Goal: Use online tool/utility: Utilize a website feature to perform a specific function

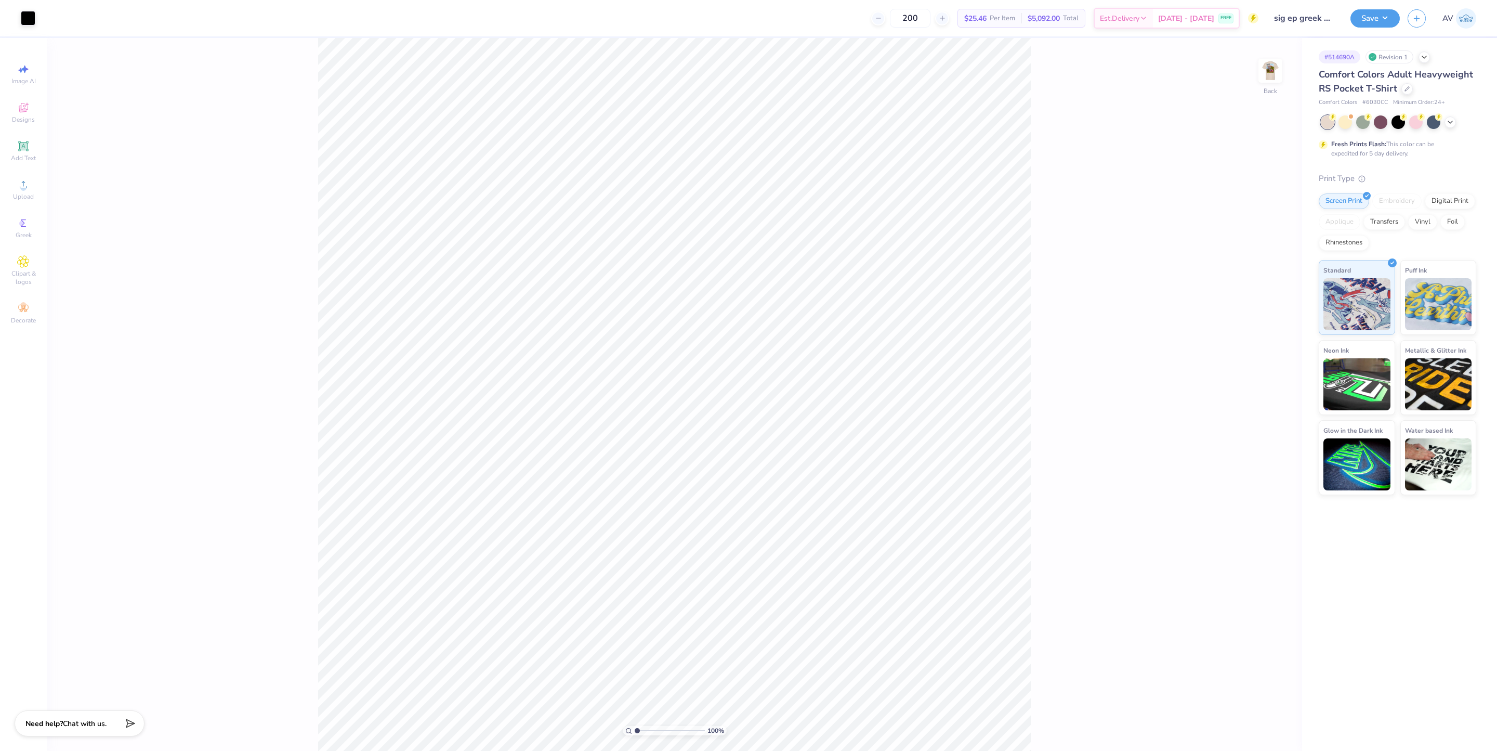
click at [1270, 80] on img at bounding box center [1270, 70] width 21 height 21
type input "3.69"
type input "1.36"
type input "13.47"
type input "5.84"
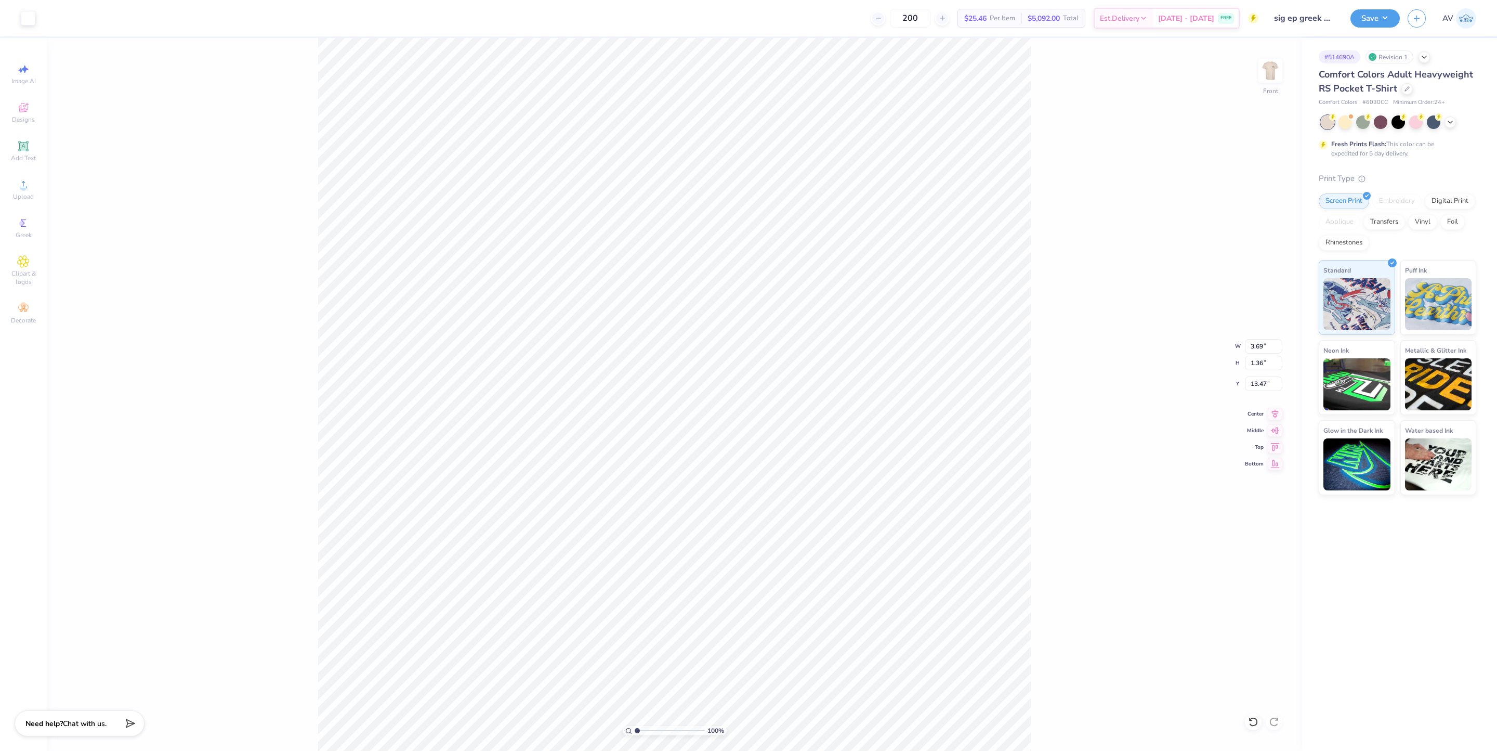
type input "3.71"
type input "3.16"
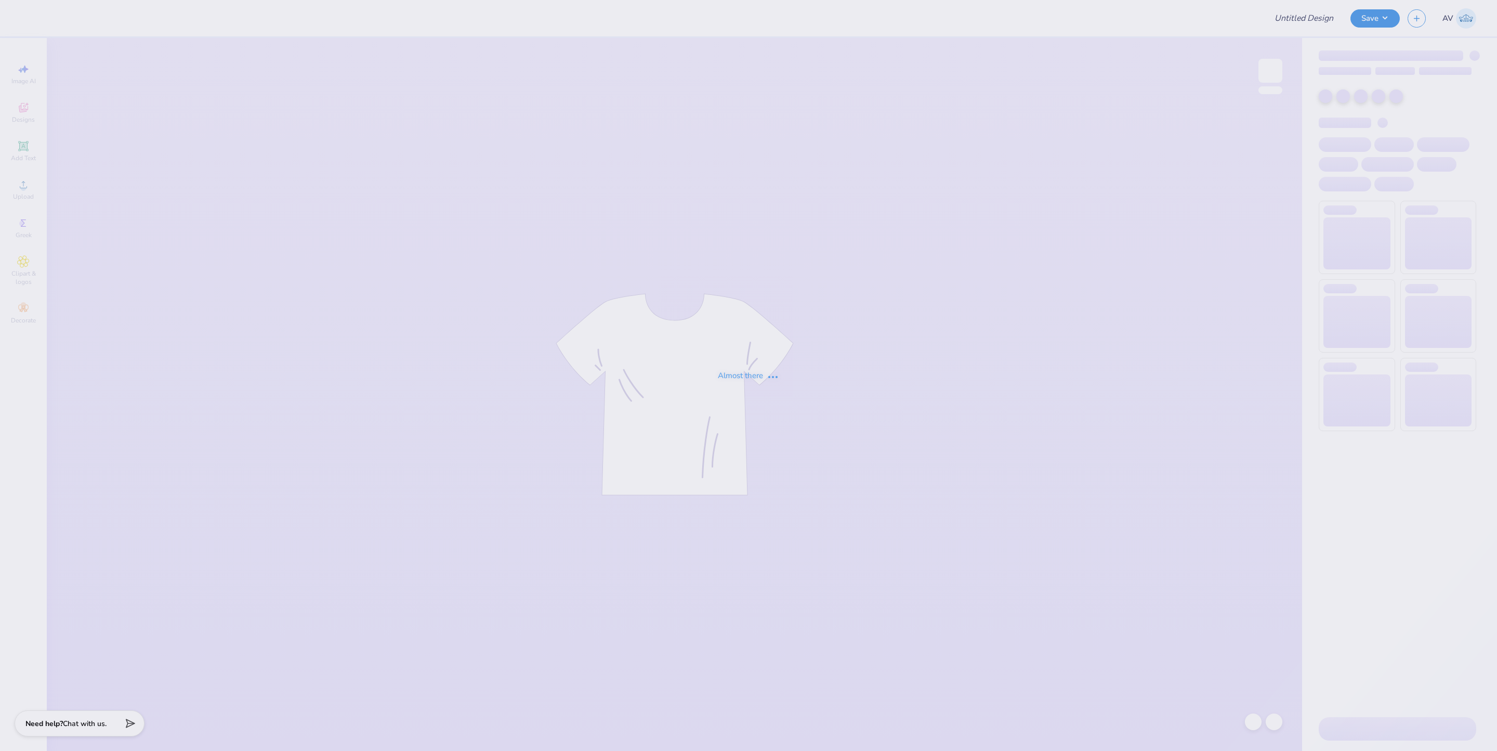
type input "Exec Board Merch"
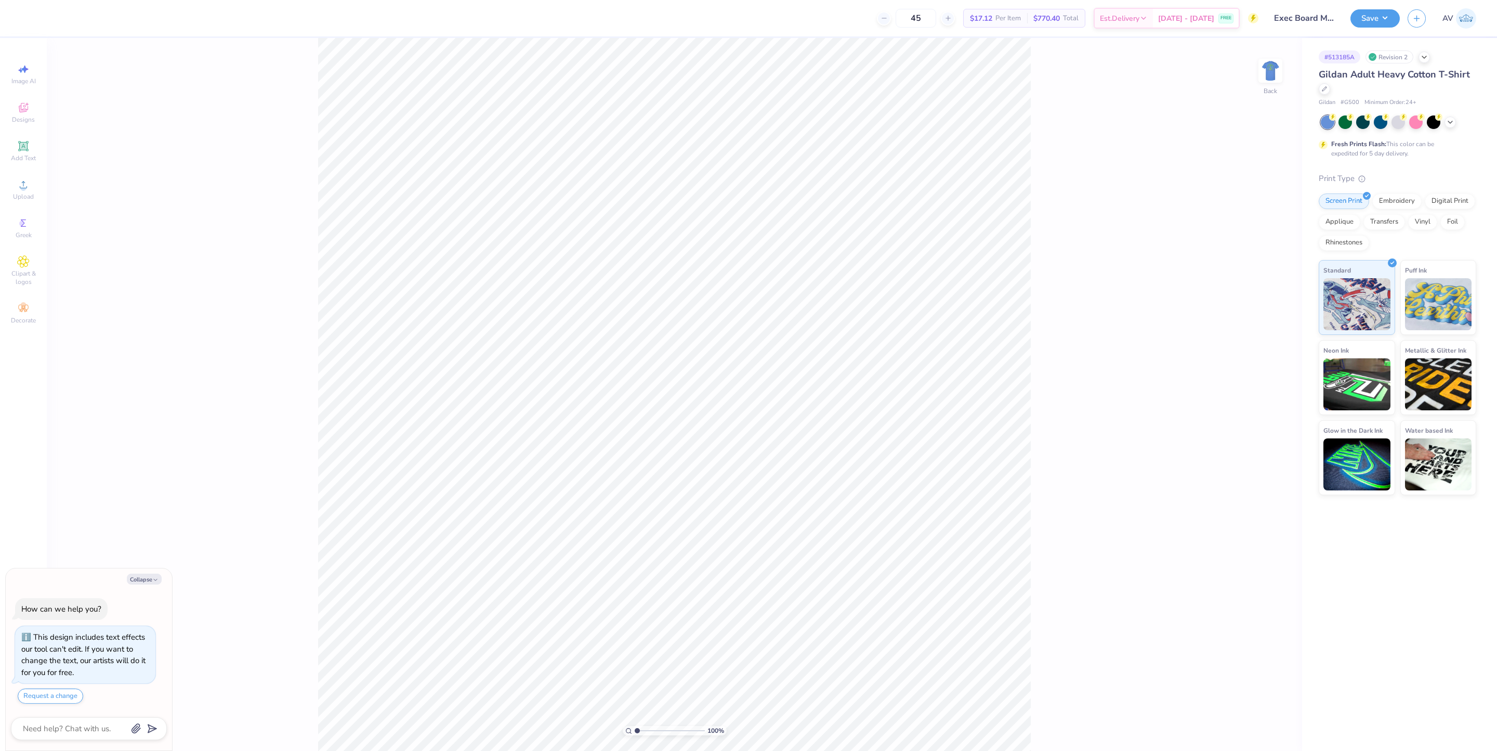
type textarea "x"
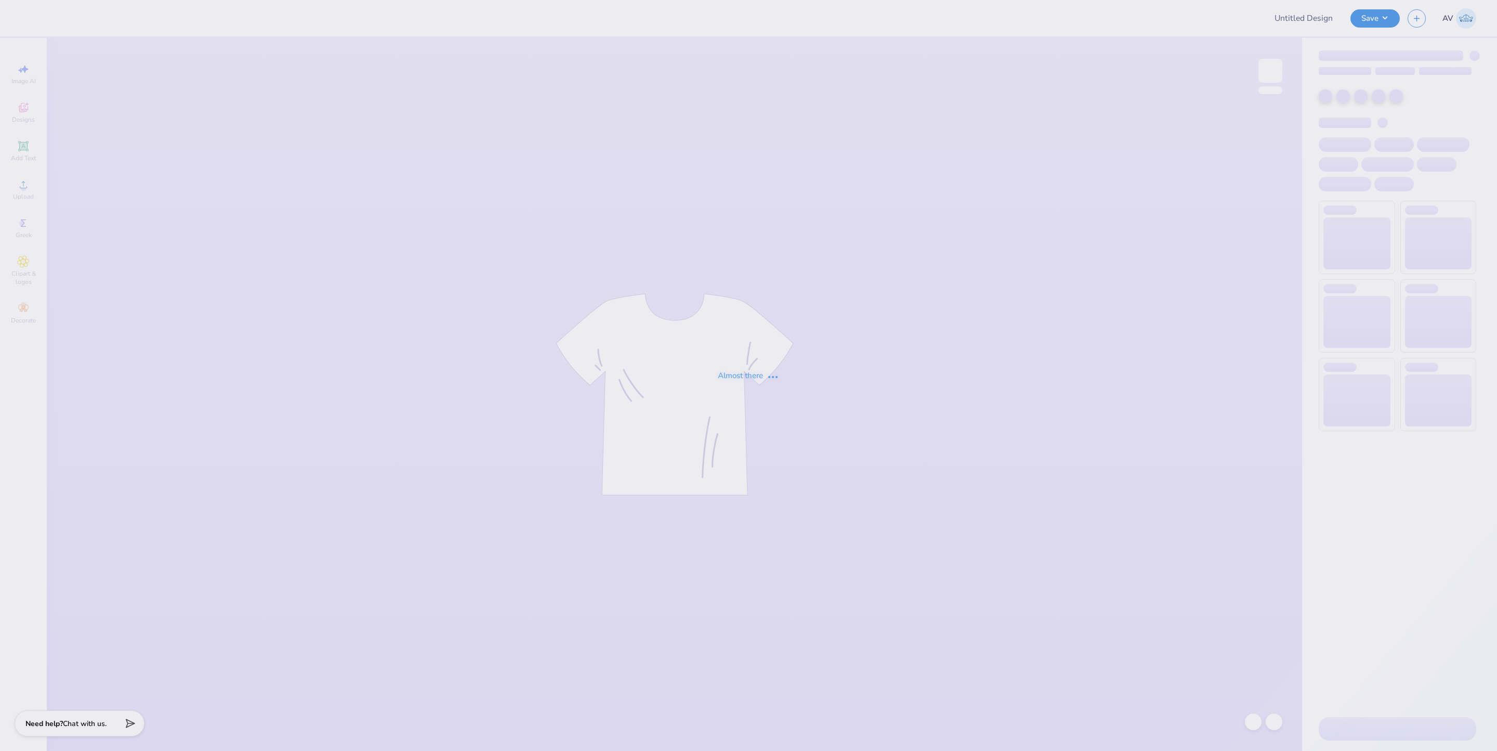
type input "[PERSON_NAME] : [GEOGRAPHIC_DATA]"
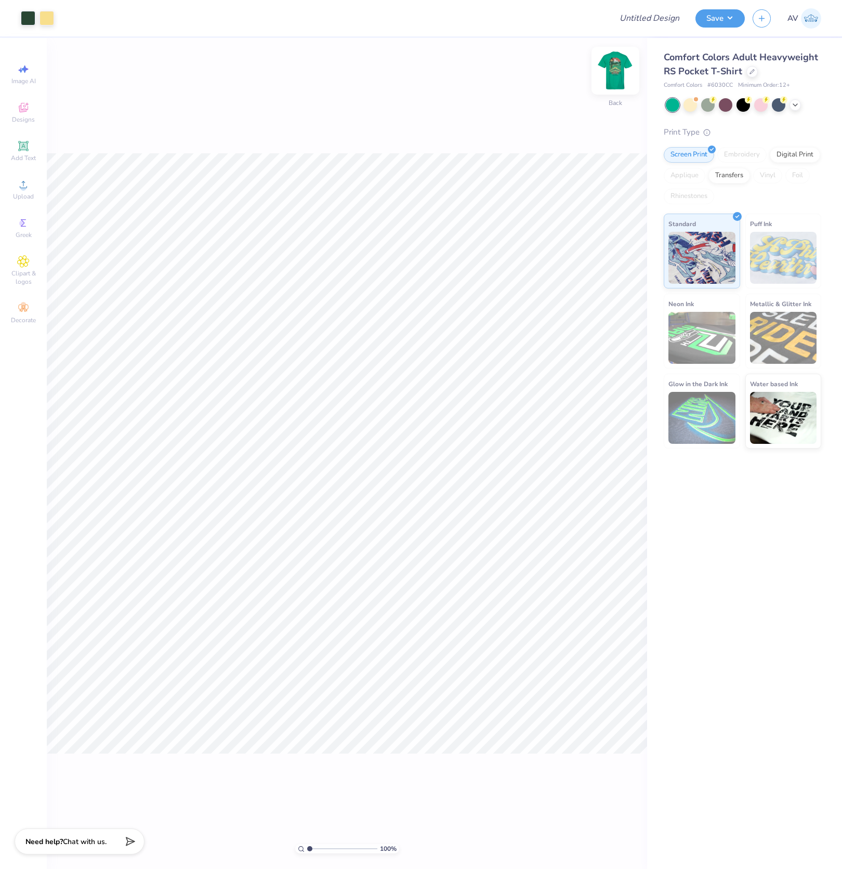
click at [618, 60] on img at bounding box center [616, 71] width 42 height 42
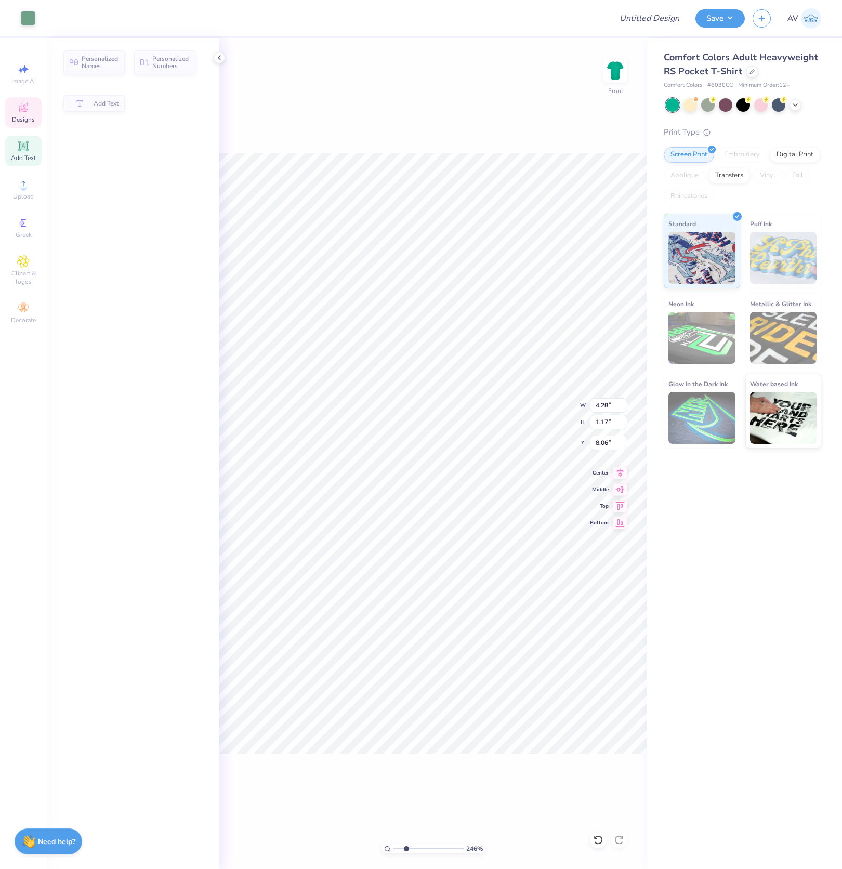
type input "2.46071085436199"
type input "4.28"
type input "1.17"
type input "8.06"
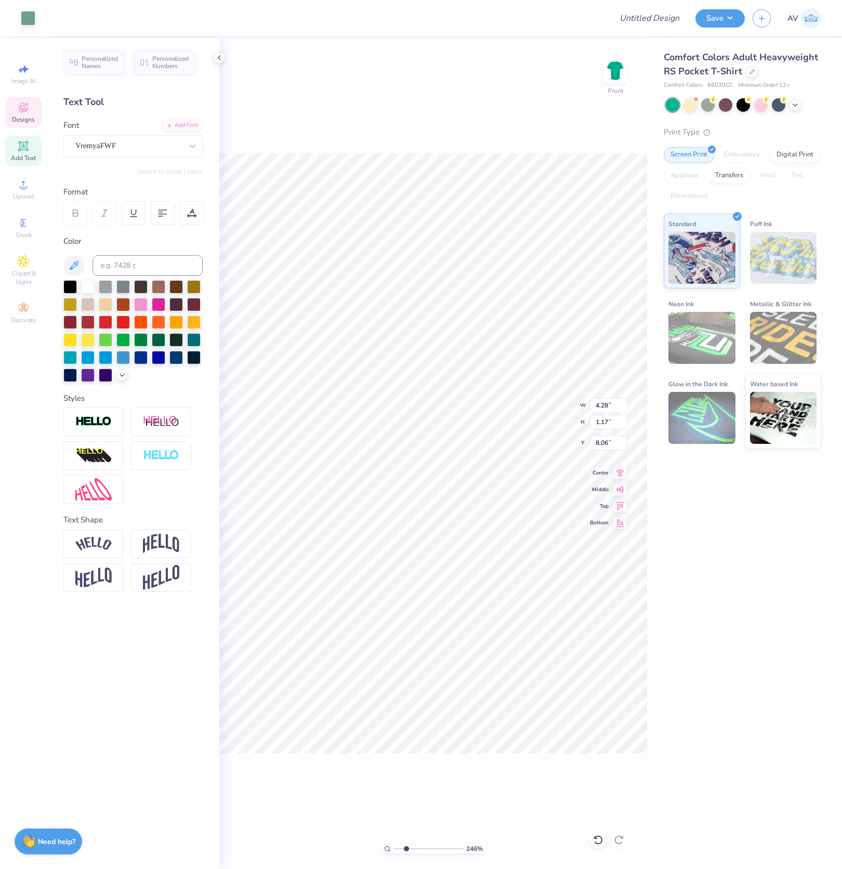
scroll to position [12, 1]
type input "2.46071085436199"
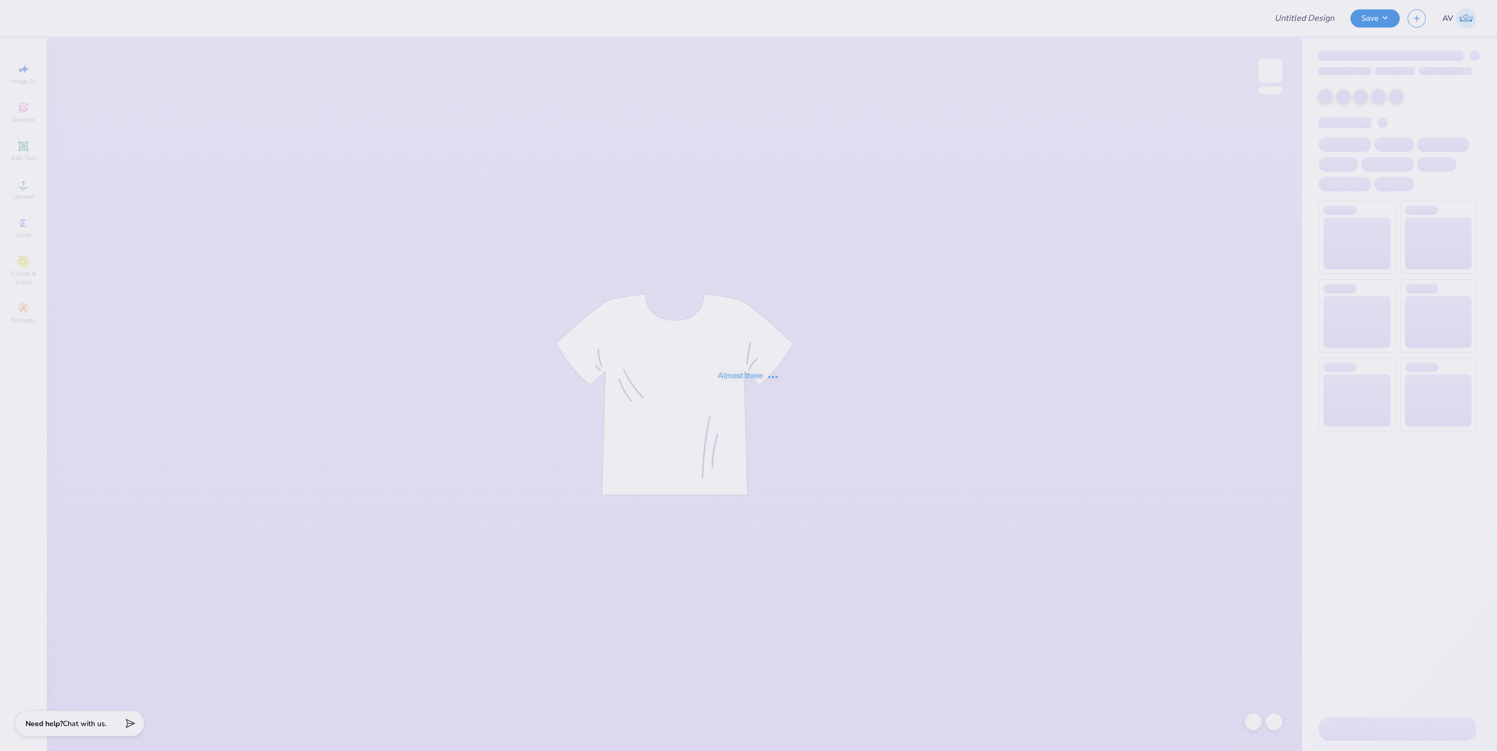
type input "[PERSON_NAME] : [US_STATE][GEOGRAPHIC_DATA]"
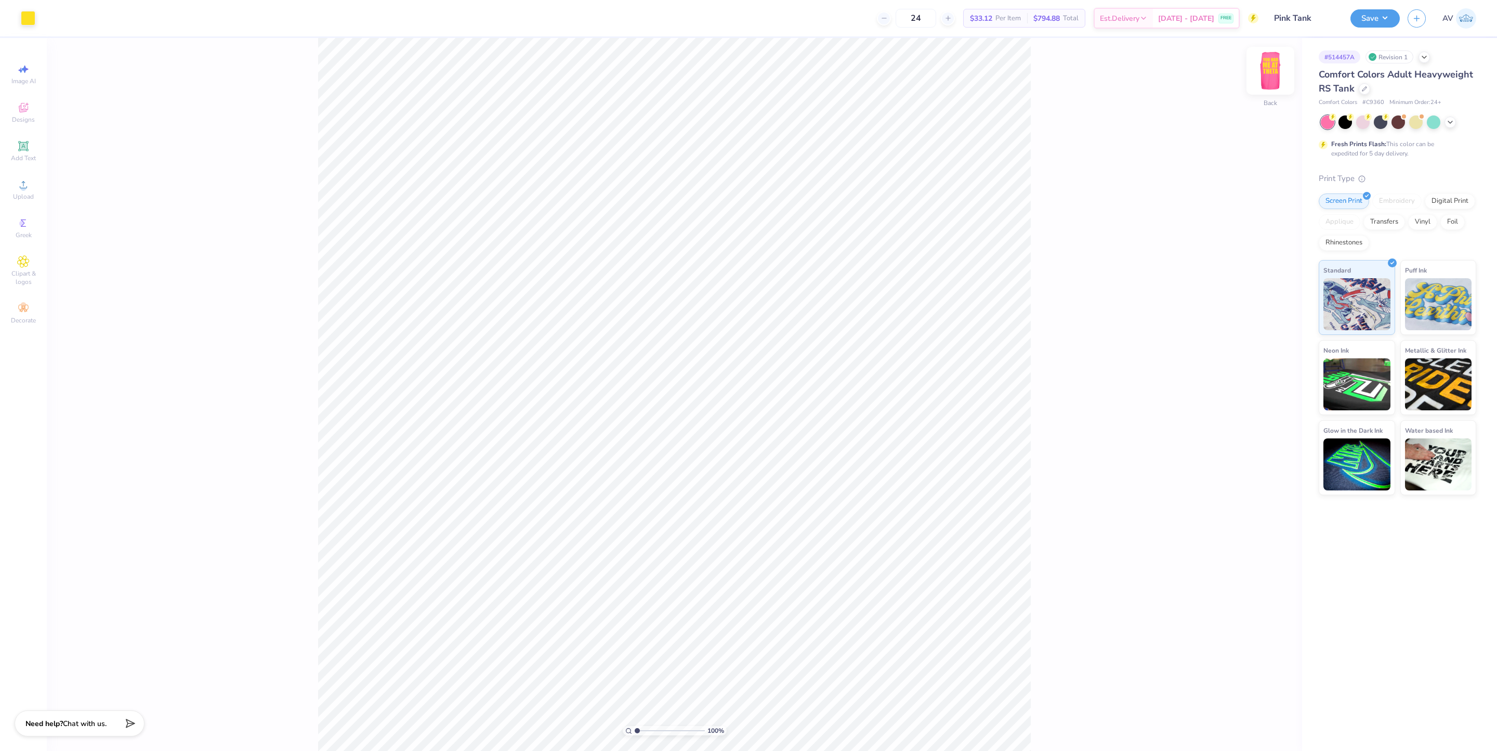
click at [1279, 61] on img at bounding box center [1271, 71] width 42 height 42
type input "1.76"
type input "3.91"
type input "12.14"
click at [1270, 79] on img at bounding box center [1271, 71] width 42 height 42
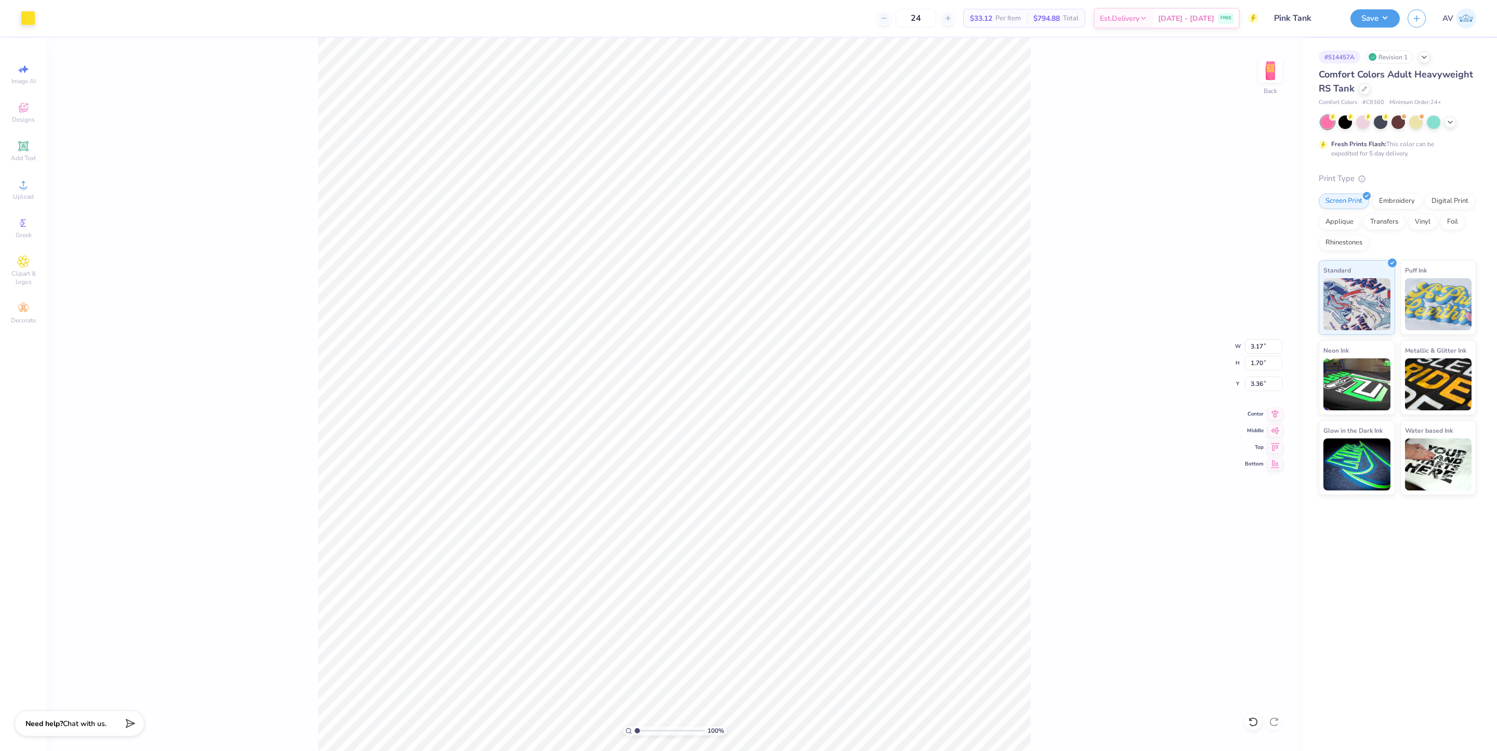
type input "1.07"
type input "1.63"
type input "3.40"
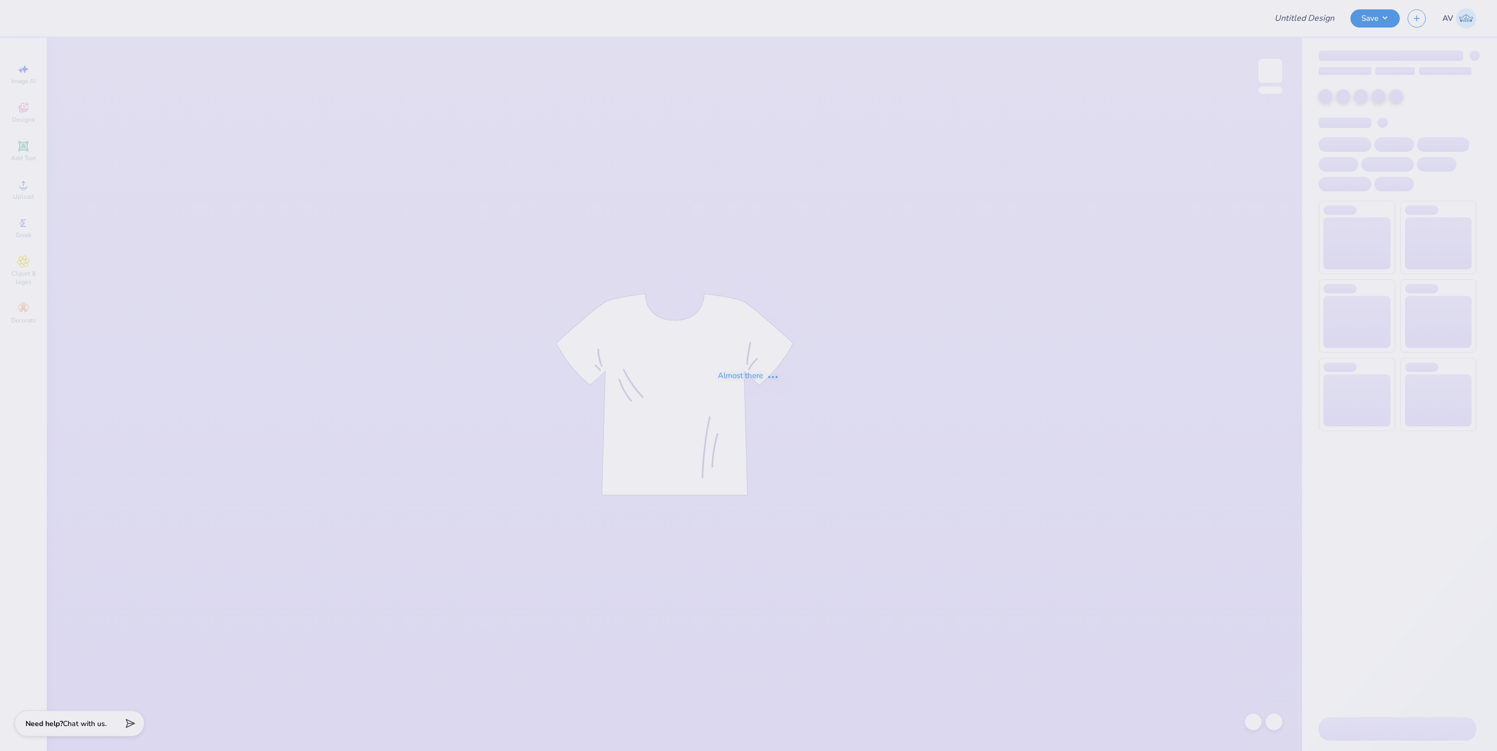
type input "Fold Over Sweats"
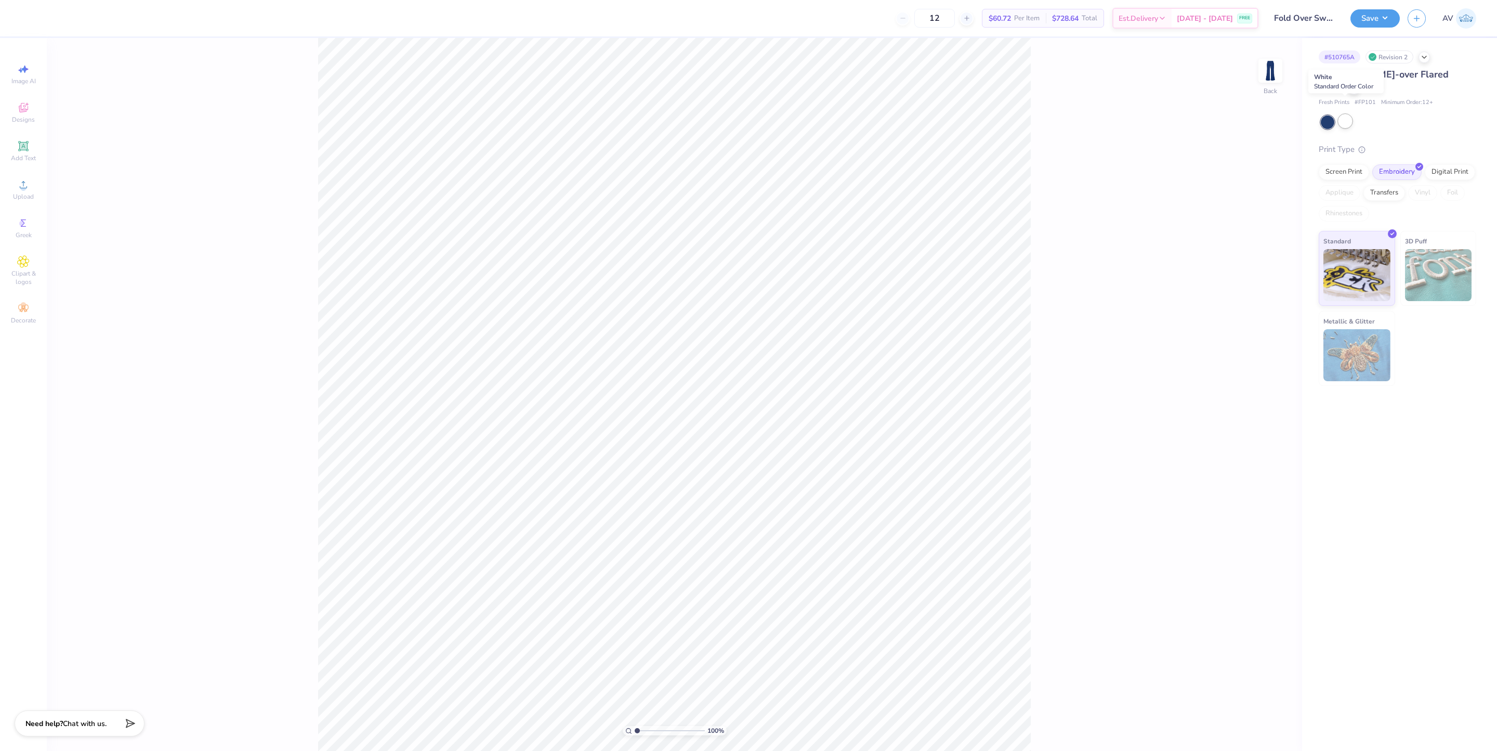
click at [1348, 114] on div at bounding box center [1346, 121] width 14 height 14
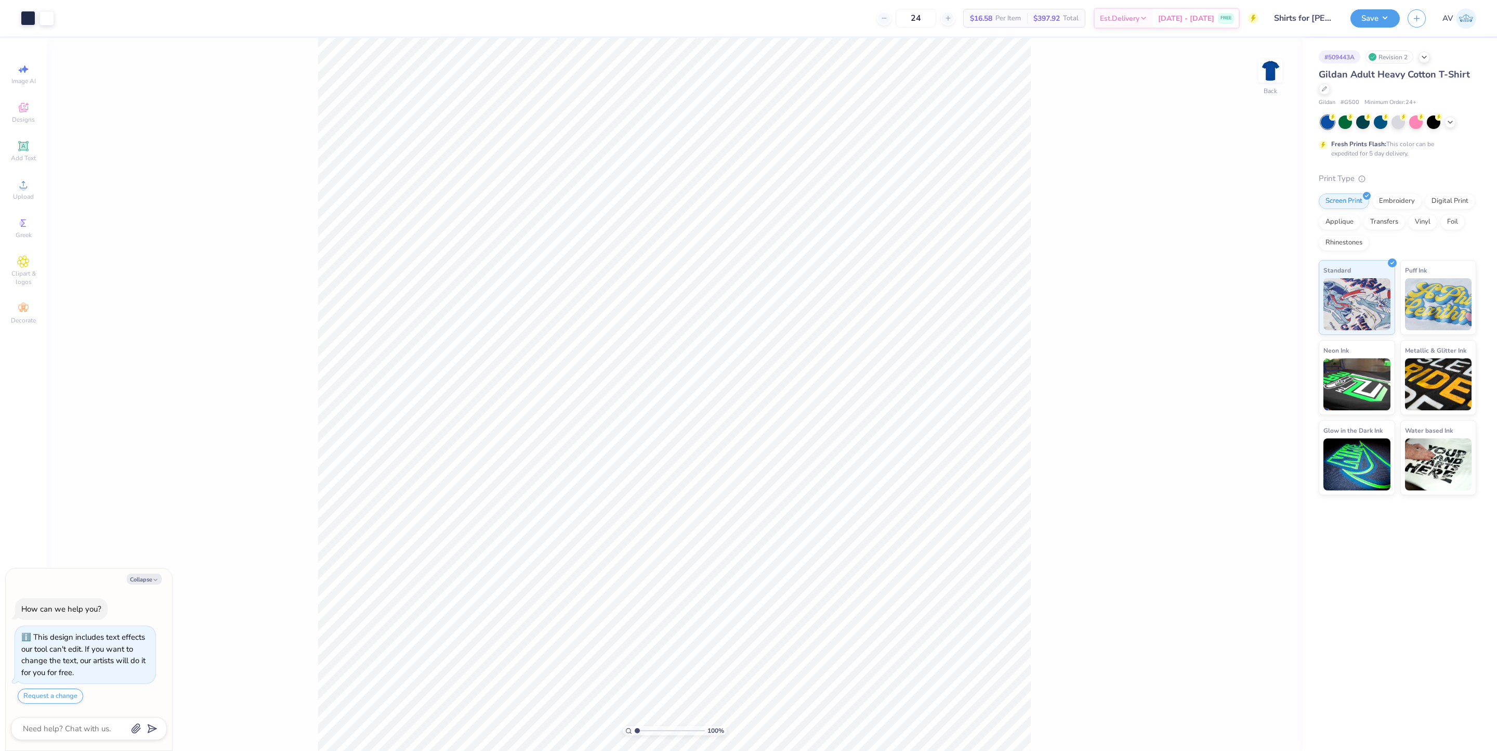
type textarea "x"
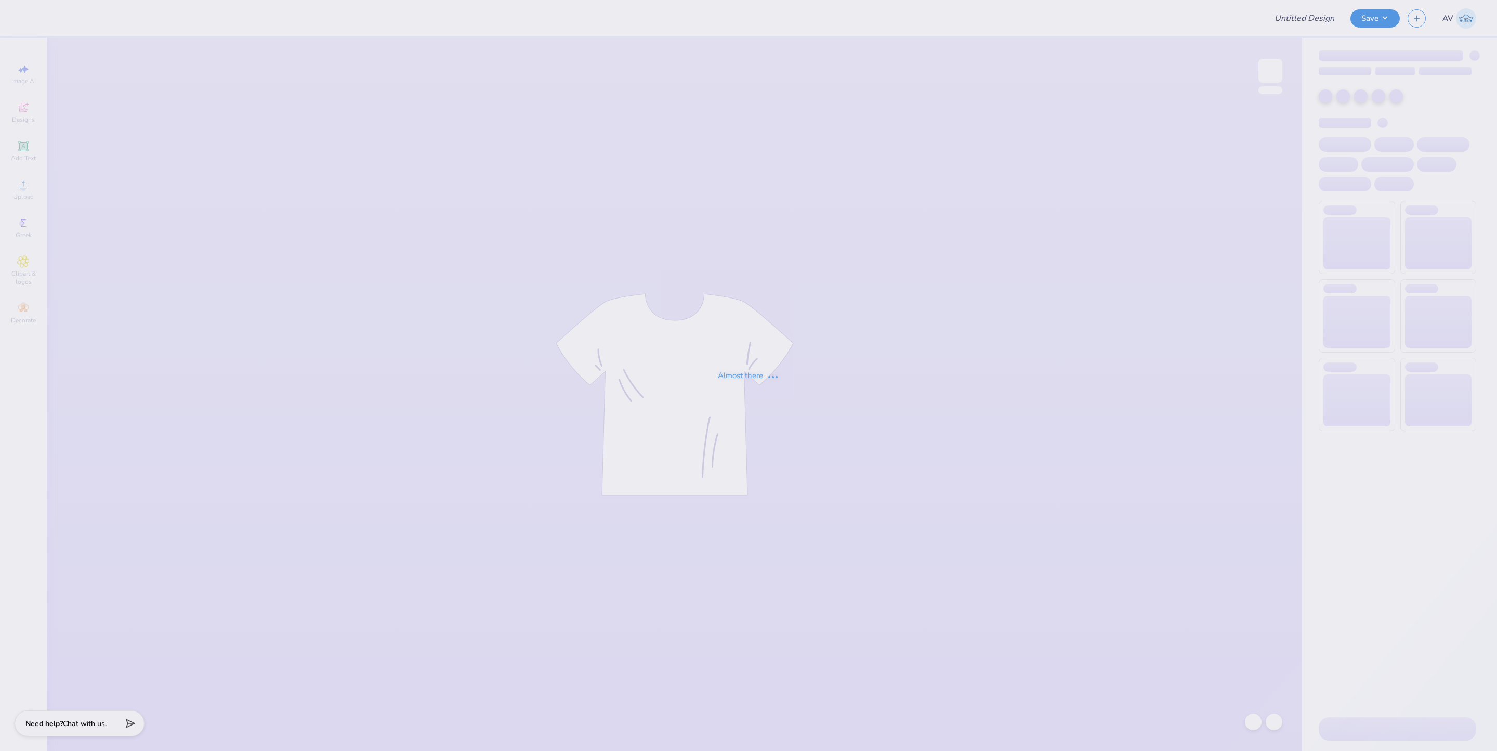
type input "SigEp Parents Weekend"
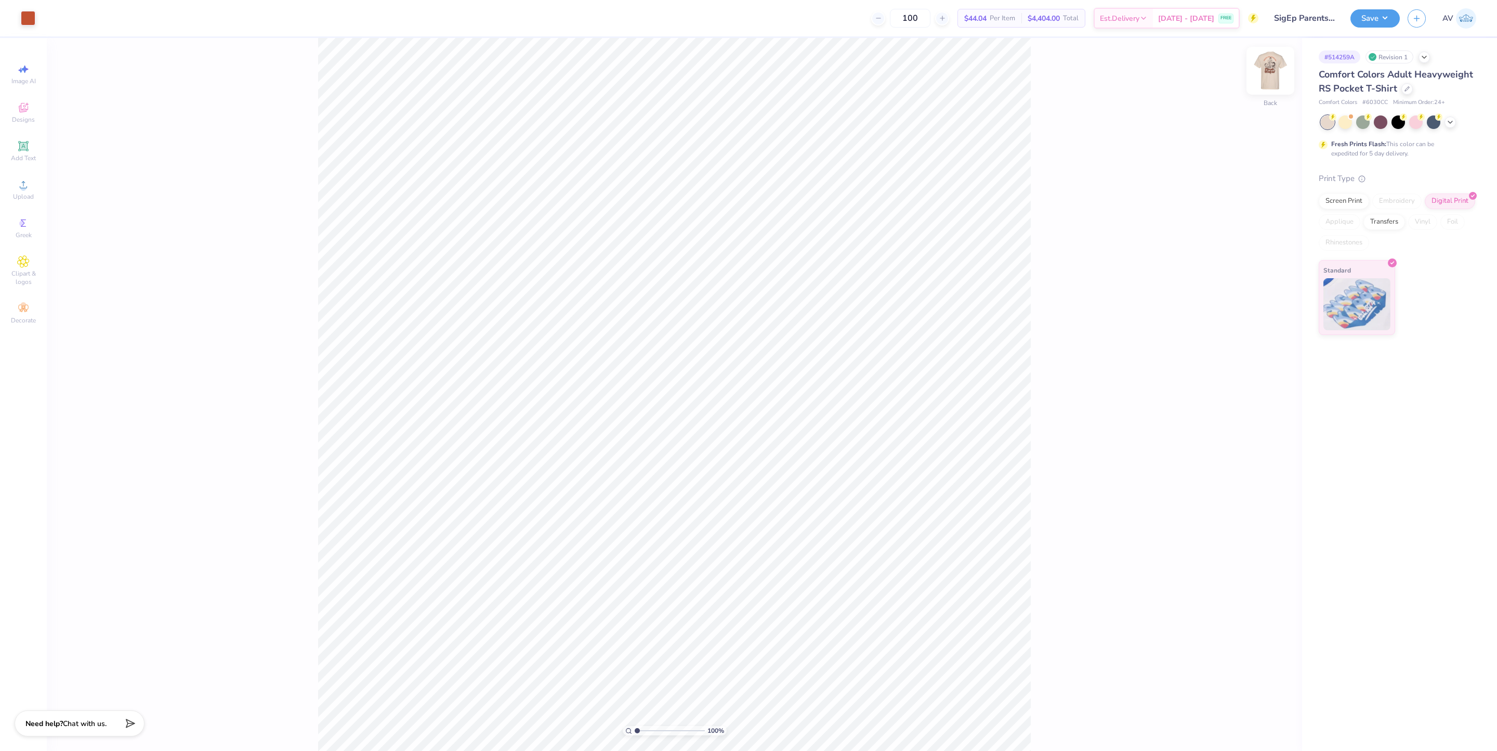
click at [1268, 73] on img at bounding box center [1271, 71] width 42 height 42
type input "8.45"
type input "2.78"
type input "13.92"
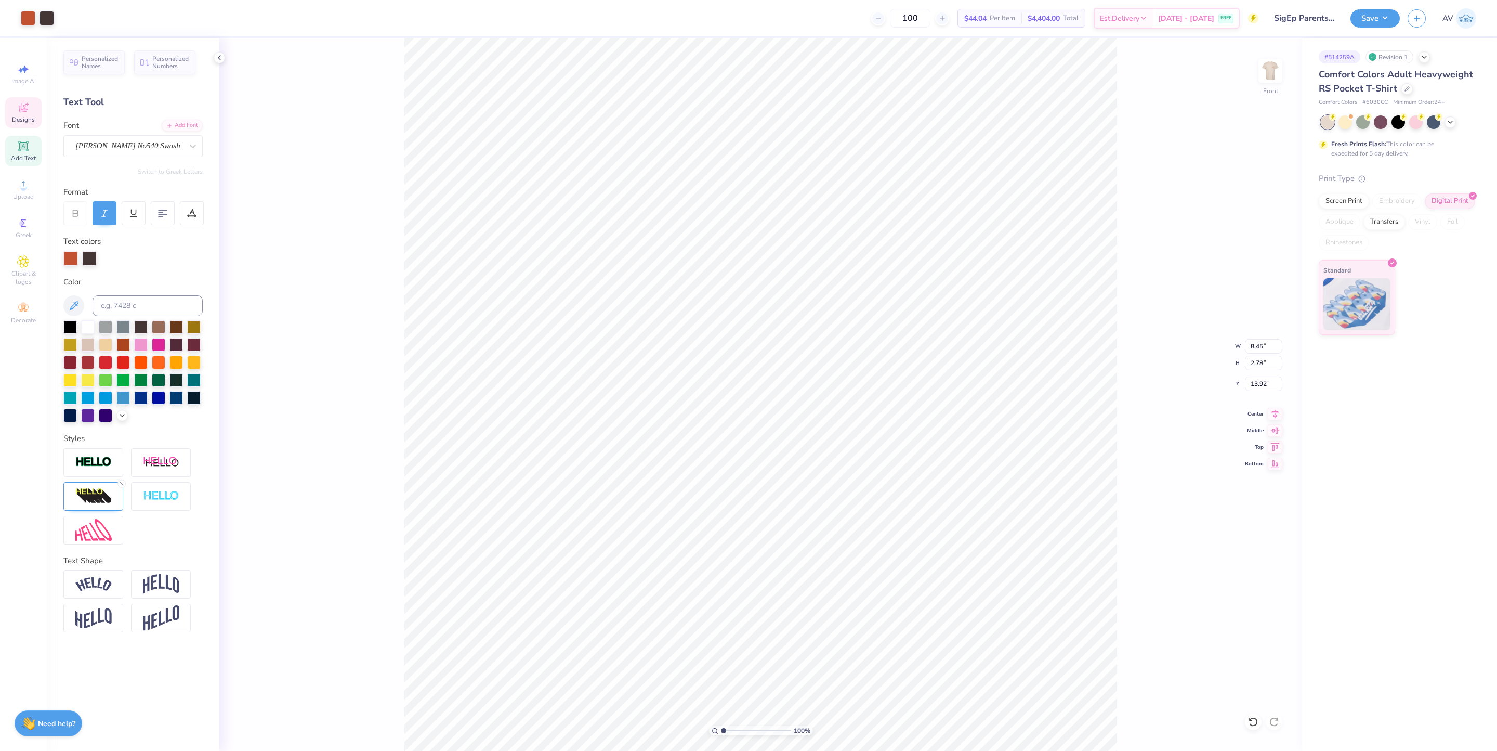
scroll to position [12, 2]
